Goal: Task Accomplishment & Management: Complete application form

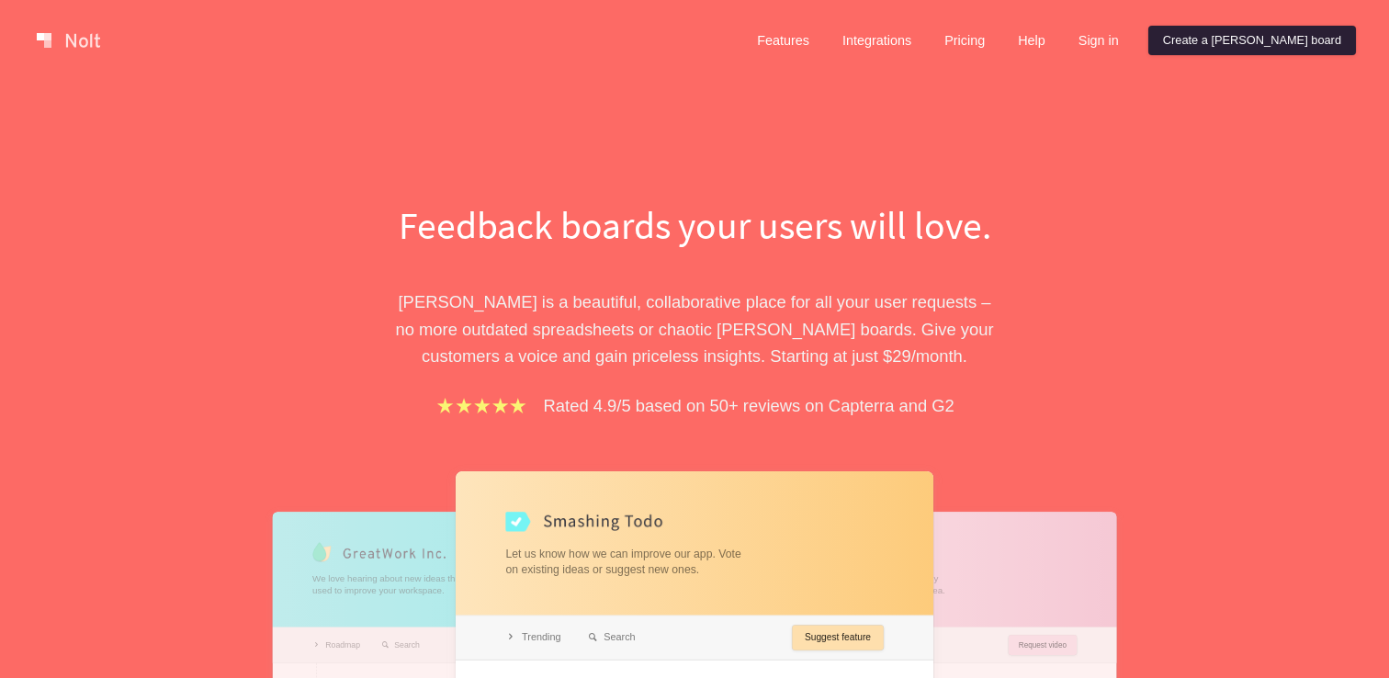
click at [1268, 47] on link "Create a [PERSON_NAME] board" at bounding box center [1252, 40] width 208 height 29
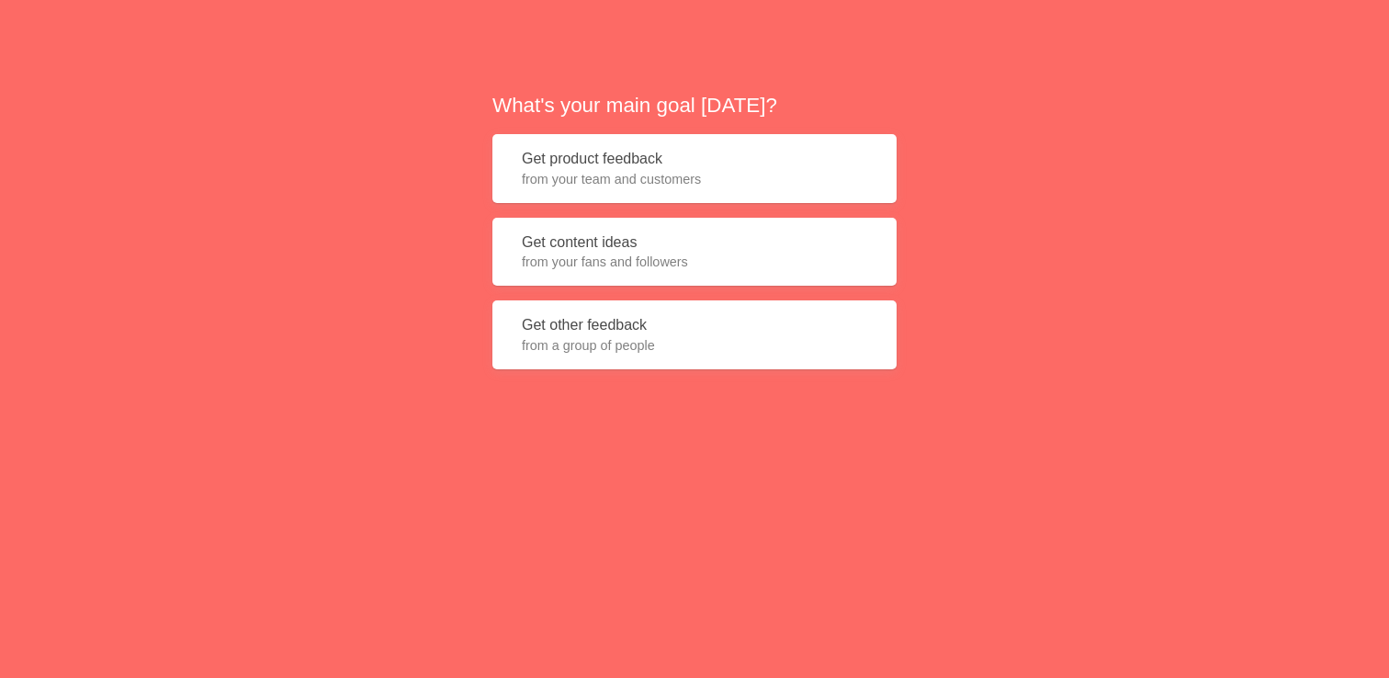
click at [671, 163] on button "Get product feedback from your team and customers" at bounding box center [694, 168] width 404 height 69
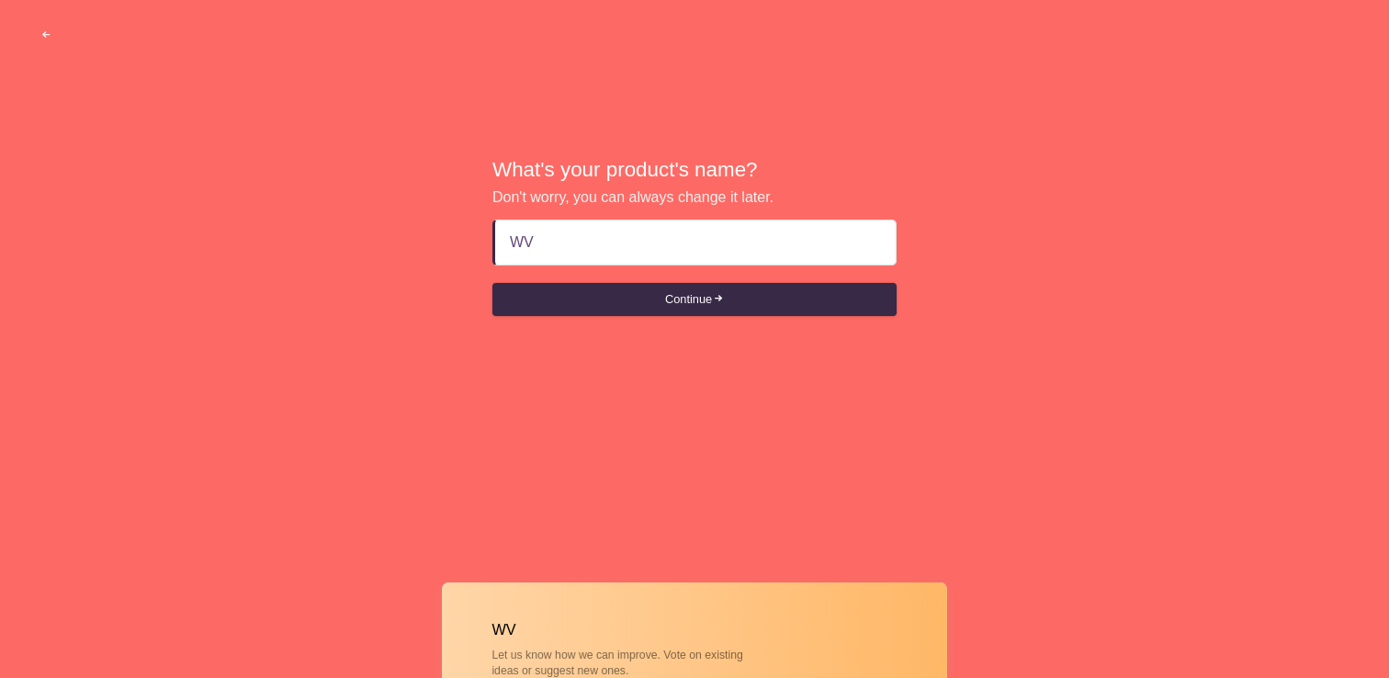
type input "W"
type input "EVA"
click at [617, 299] on button "Continue" at bounding box center [694, 299] width 404 height 33
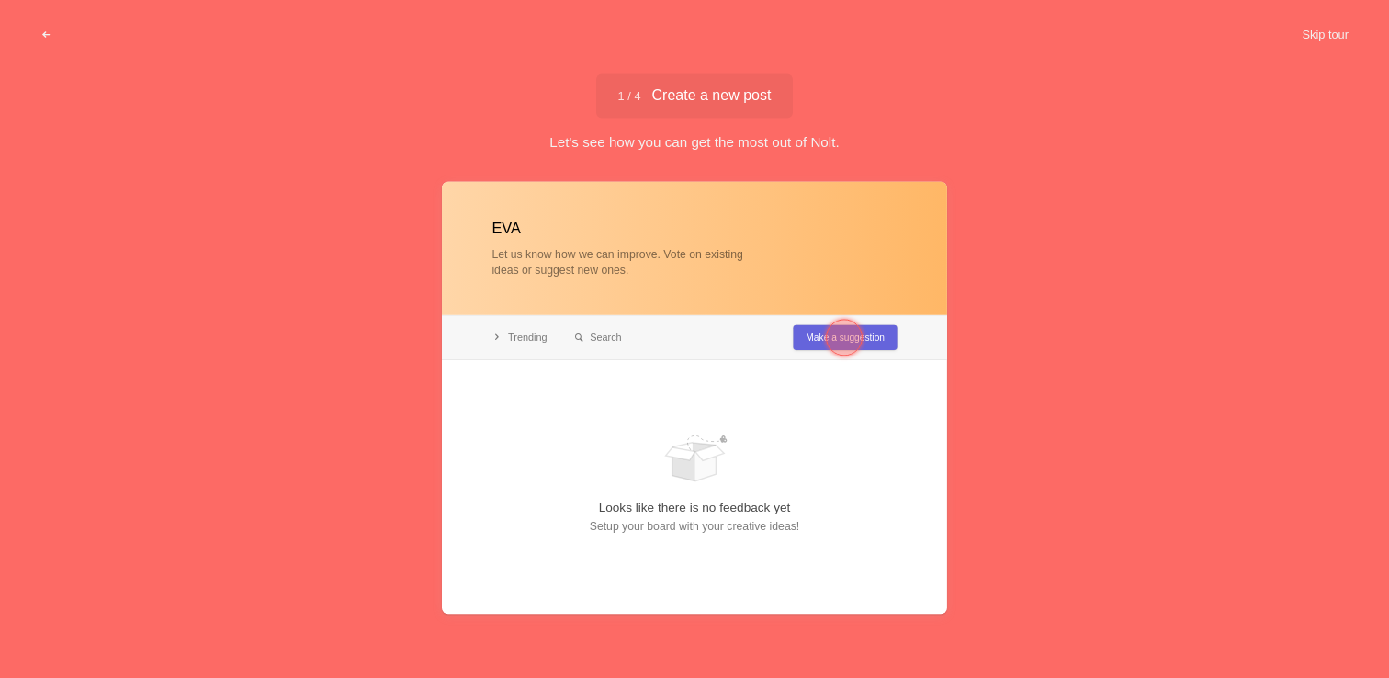
click at [690, 141] on div "Let's see how you can get the most out of Nolt." at bounding box center [694, 141] width 1389 height 19
click at [800, 333] on div at bounding box center [694, 397] width 505 height 432
click at [686, 88] on span "1 / 4 Create a new post" at bounding box center [694, 95] width 153 height 15
click at [676, 143] on div "Let's see how you can get the most out of Nolt." at bounding box center [694, 141] width 1389 height 19
click at [547, 267] on div at bounding box center [694, 397] width 505 height 432
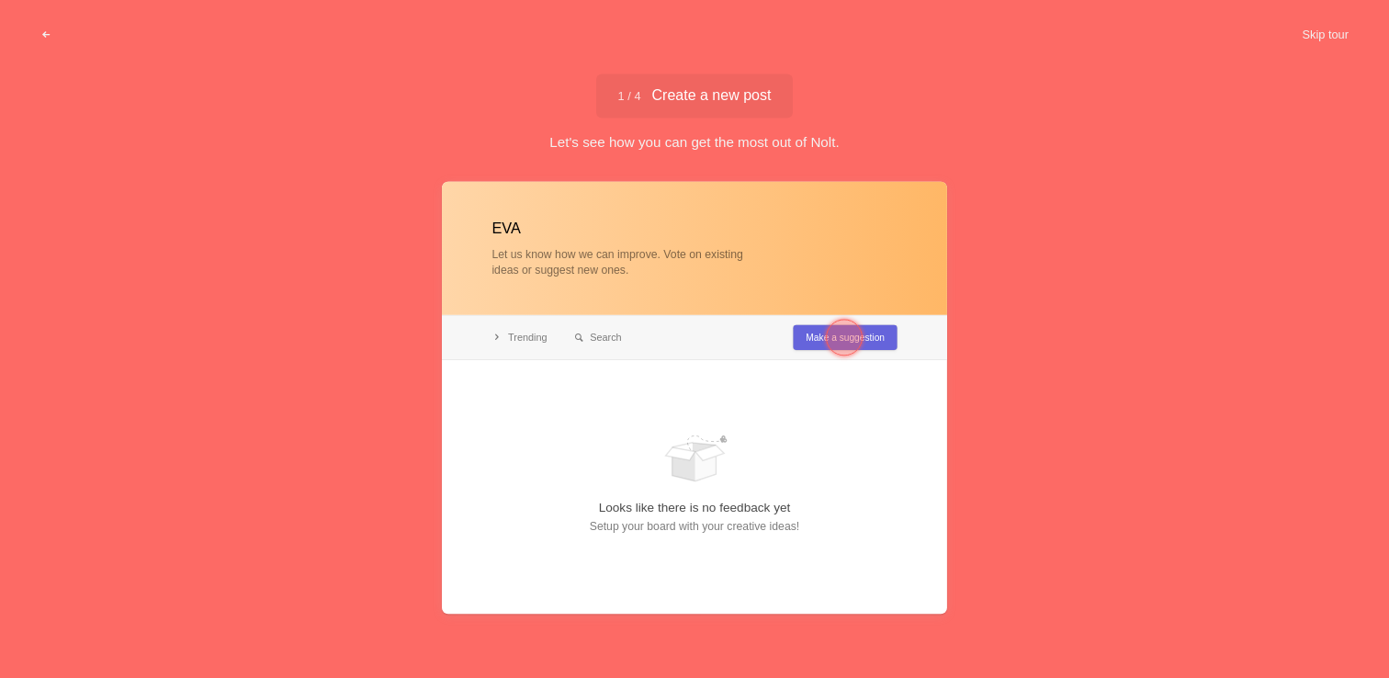
click at [533, 248] on div at bounding box center [694, 397] width 505 height 432
click at [832, 344] on div at bounding box center [844, 337] width 37 height 37
click at [832, 344] on div at bounding box center [694, 397] width 505 height 432
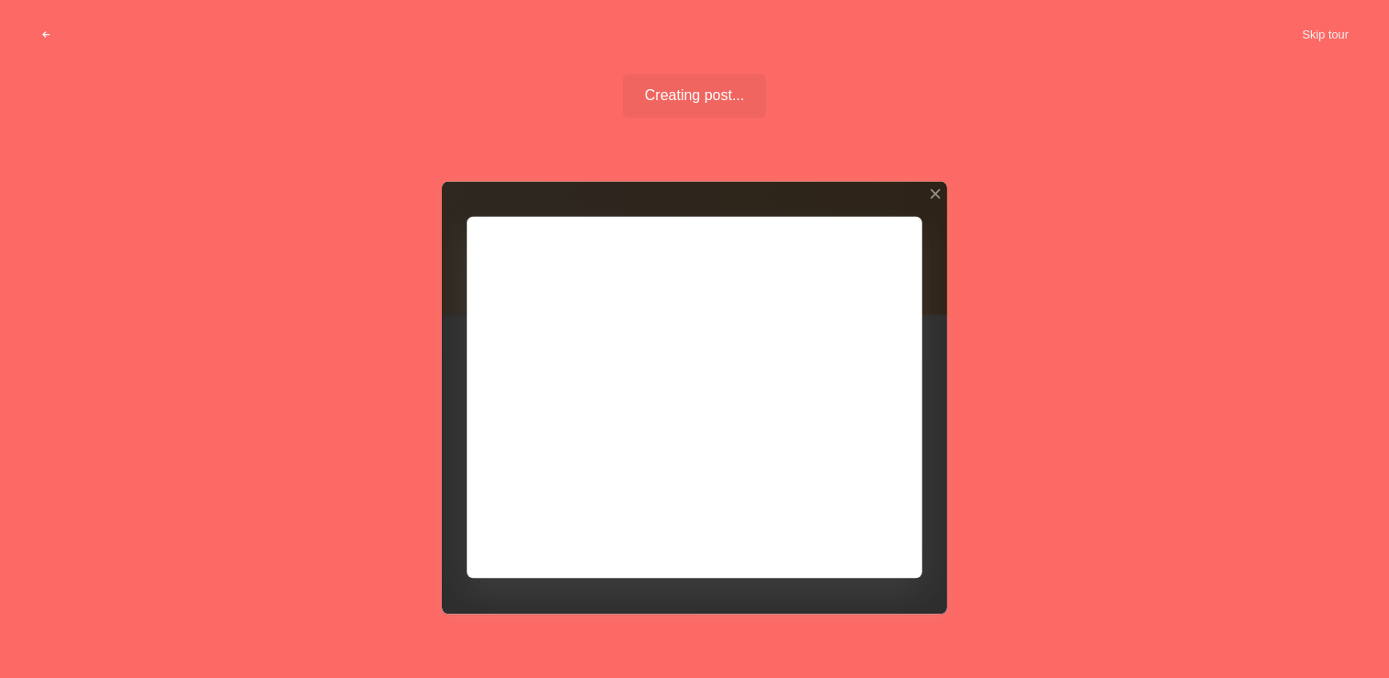
click at [831, 524] on div at bounding box center [694, 397] width 505 height 432
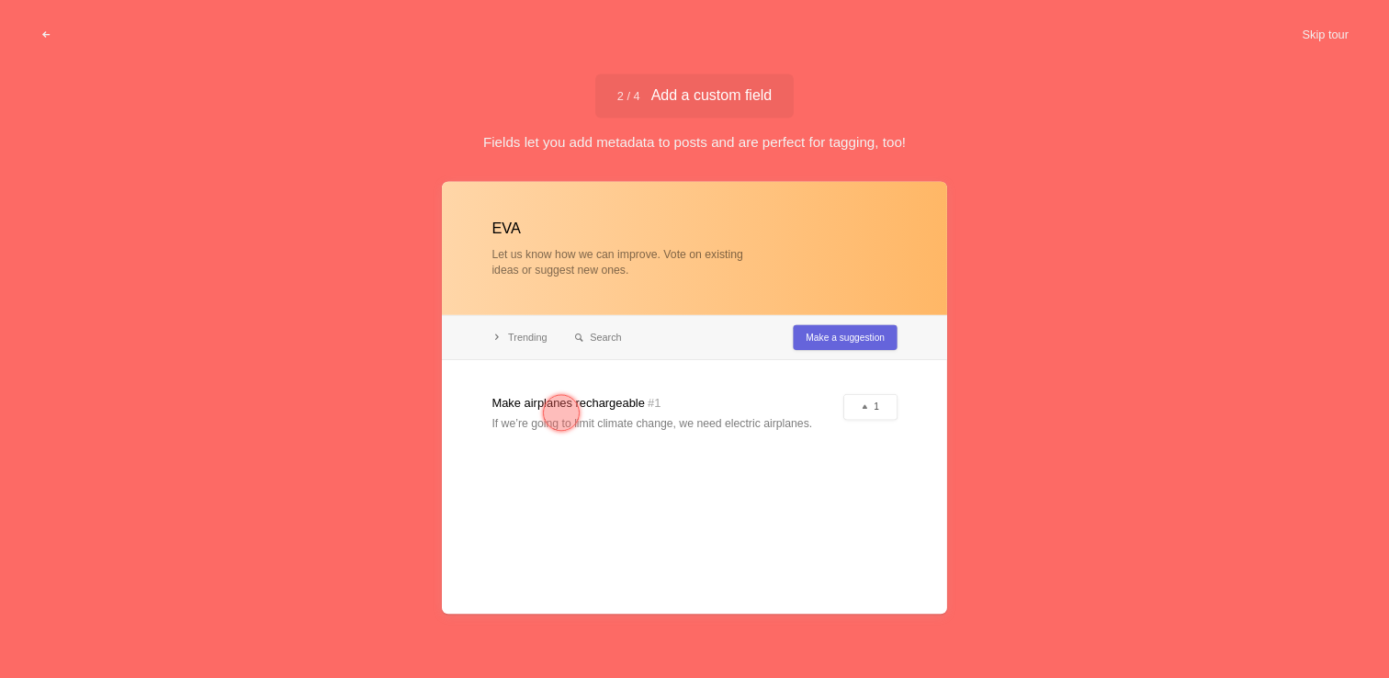
click at [556, 400] on div at bounding box center [561, 412] width 37 height 37
click at [560, 416] on div at bounding box center [561, 412] width 37 height 37
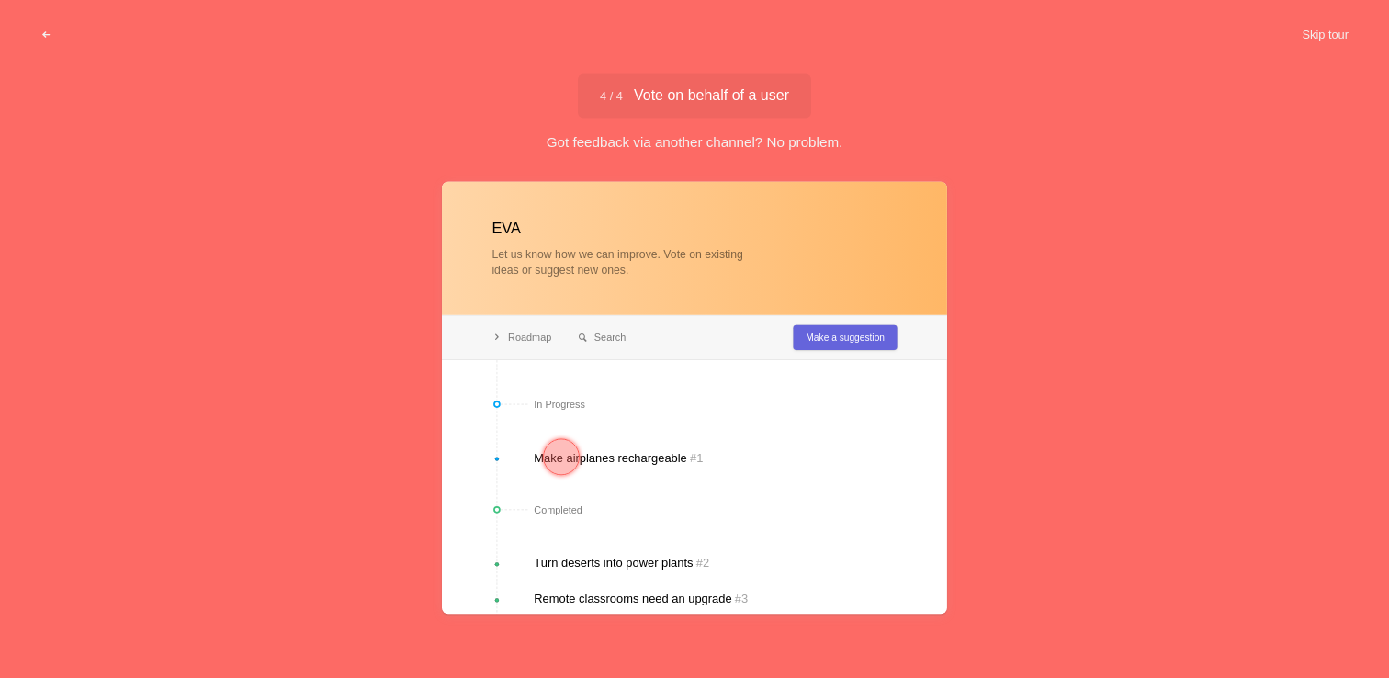
click at [556, 457] on div at bounding box center [561, 456] width 37 height 37
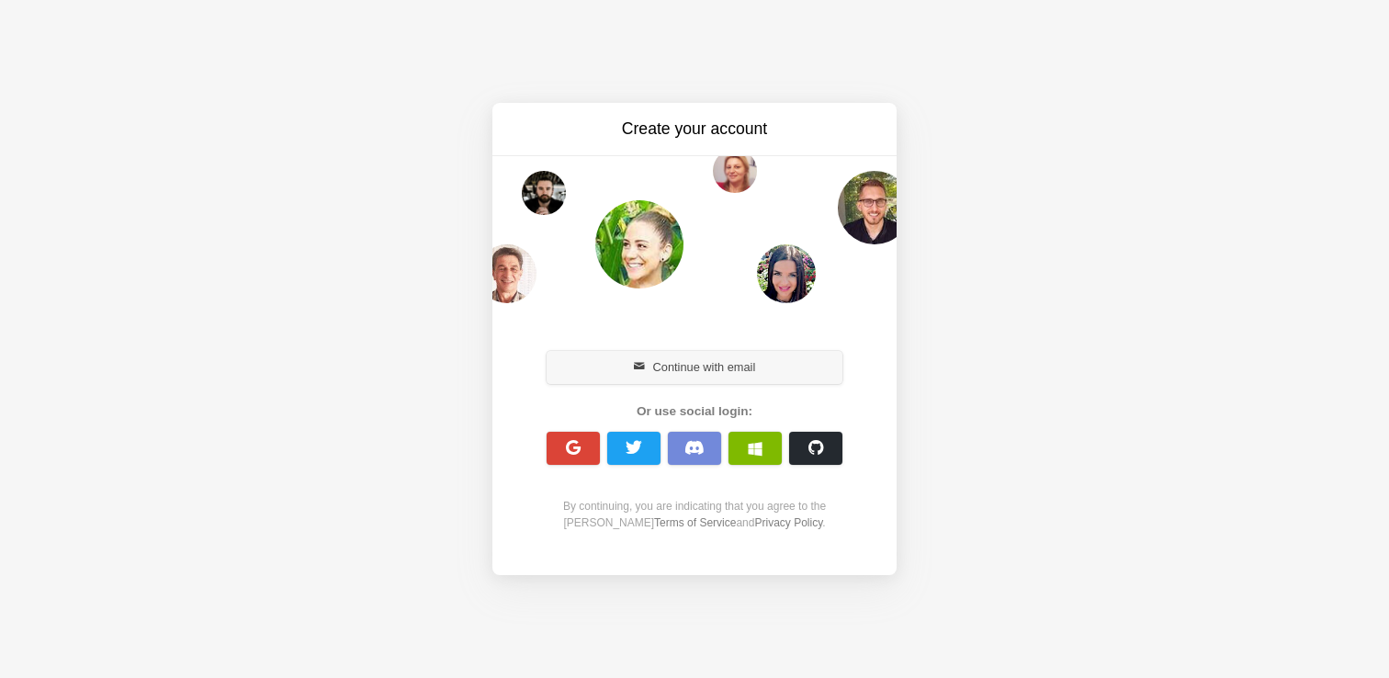
click at [711, 363] on button "Continue with email" at bounding box center [695, 367] width 296 height 33
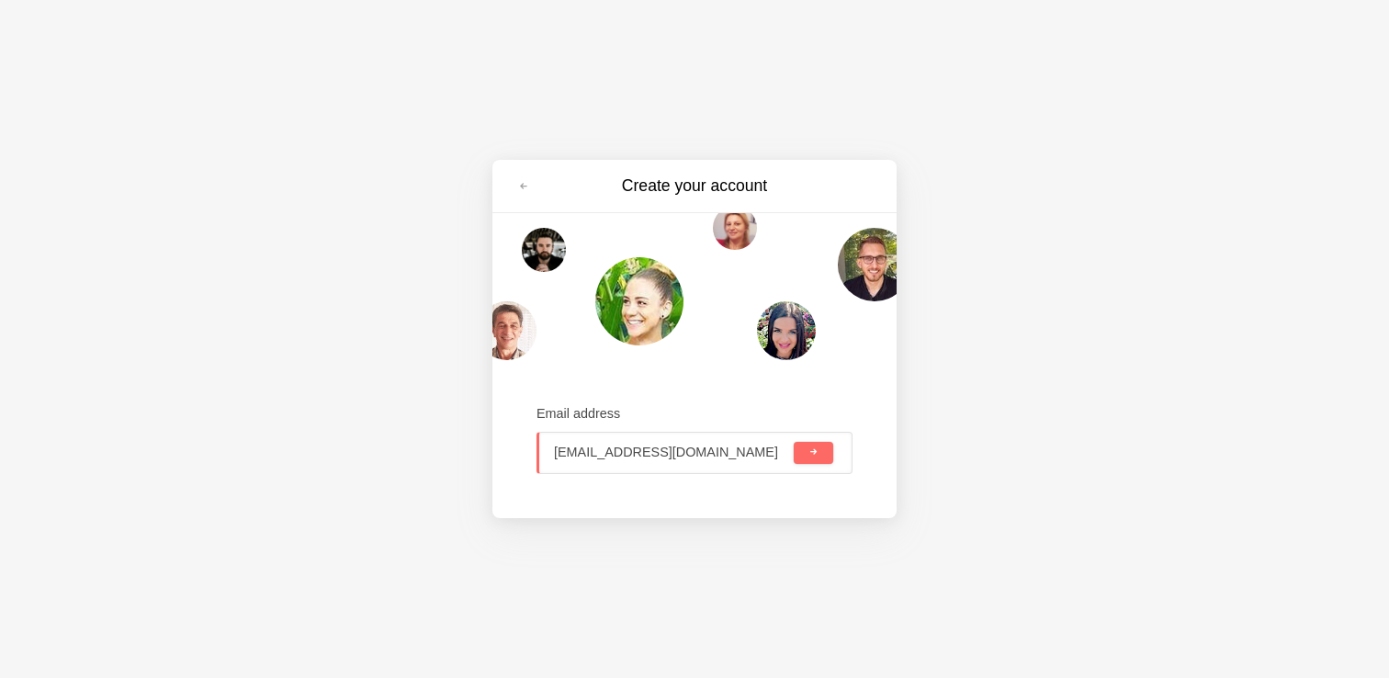
type input "[EMAIL_ADDRESS][DOMAIN_NAME]"
click at [794, 442] on button "submit" at bounding box center [813, 453] width 39 height 22
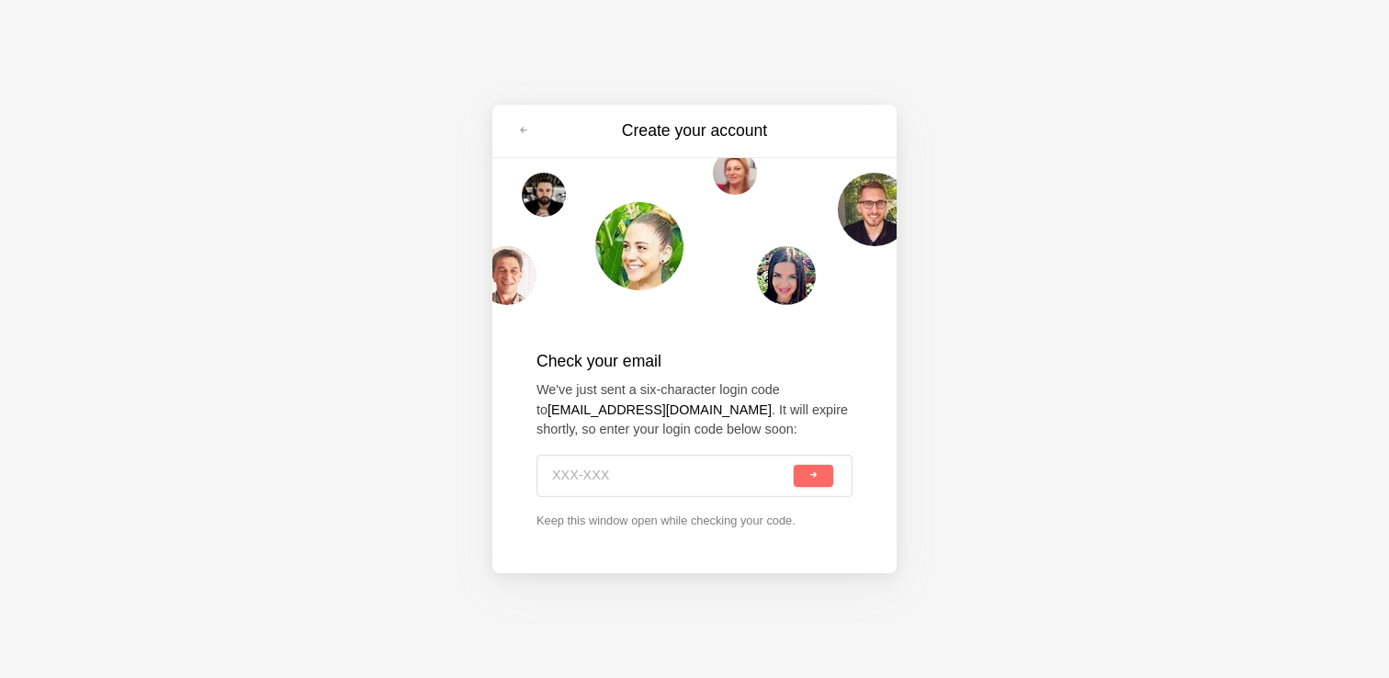
click at [613, 453] on div "Check your email We've just sent a six-character login code to [EMAIL_ADDRESS][…" at bounding box center [694, 439] width 316 height 180
click at [613, 468] on input at bounding box center [671, 476] width 238 height 40
paste input "M68-KX1"
type input "M68-KX1"
click at [794, 465] on button "submit" at bounding box center [813, 476] width 39 height 22
